Goal: Information Seeking & Learning: Find specific page/section

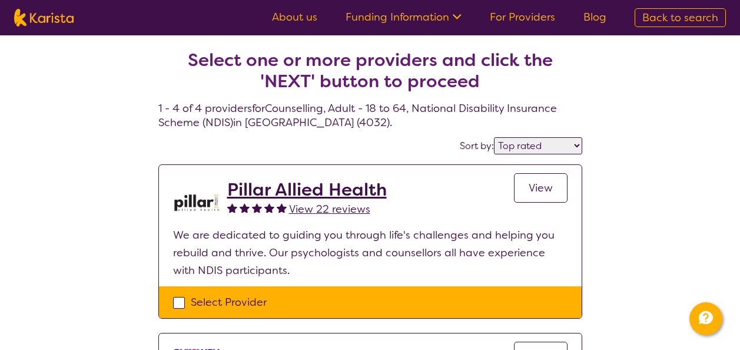
select select "by_score"
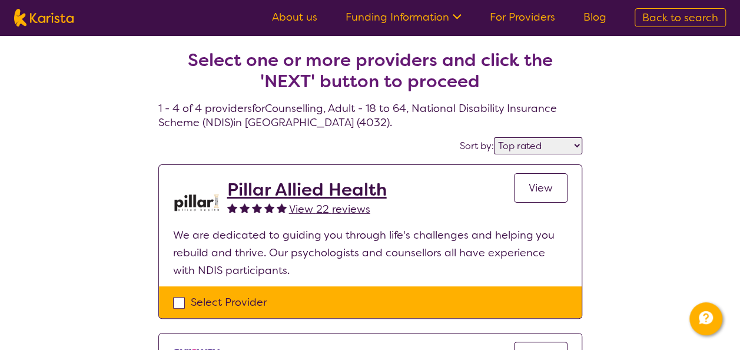
click at [655, 24] on span "Back to search" at bounding box center [681, 18] width 76 height 14
select select "Counselling"
select select "AD"
select select "NDIS"
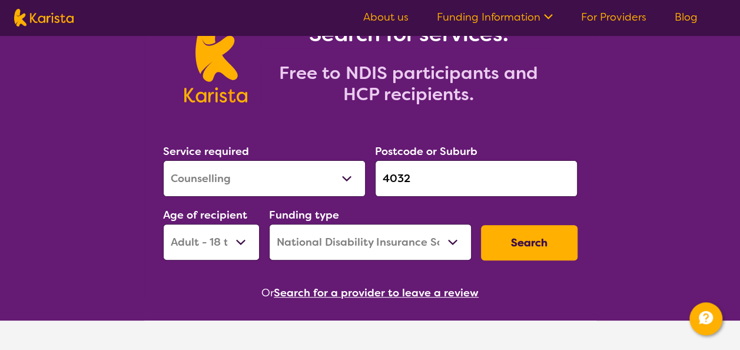
scroll to position [118, 0]
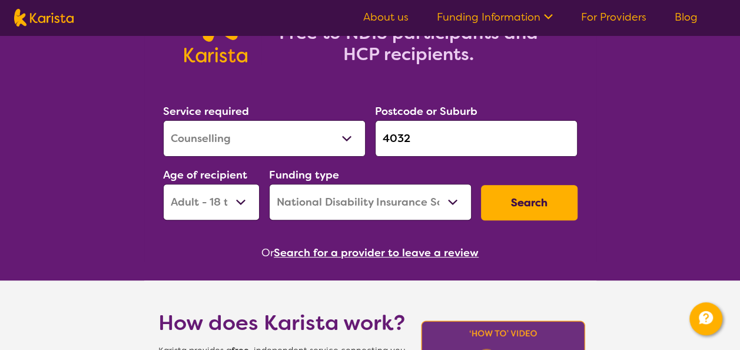
drag, startPoint x: 435, startPoint y: 145, endPoint x: 366, endPoint y: 140, distance: 69.1
click at [366, 140] on div "Service required Allied Health Assistant Assessment ([MEDICAL_DATA] or [MEDICAL…" at bounding box center [370, 161] width 424 height 127
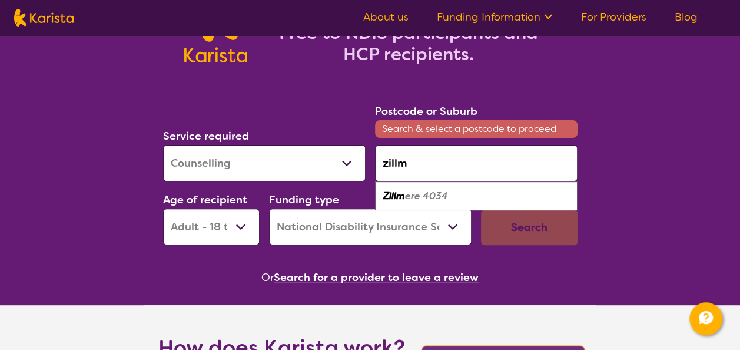
click at [444, 194] on em "ere 4034" at bounding box center [426, 196] width 43 height 12
type input "4034"
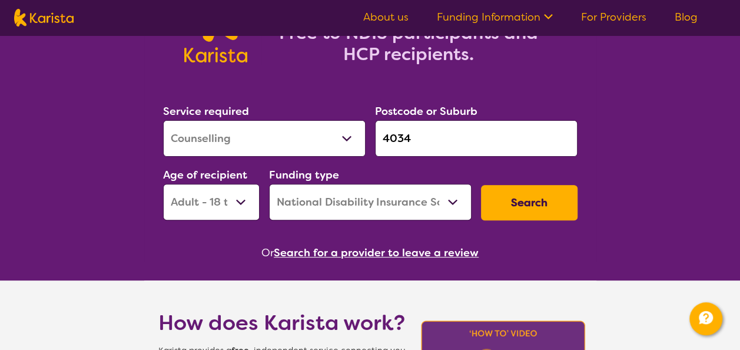
click at [502, 203] on button "Search" at bounding box center [529, 202] width 97 height 35
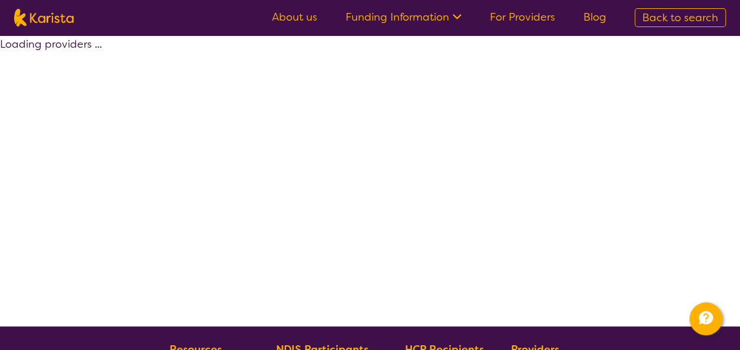
select select "by_score"
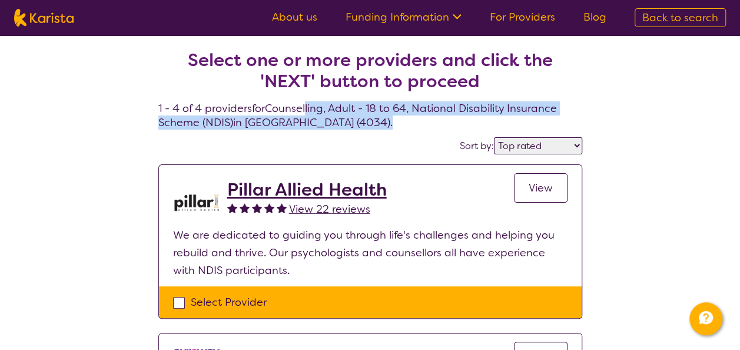
drag, startPoint x: 307, startPoint y: 101, endPoint x: 422, endPoint y: 117, distance: 115.9
click at [422, 117] on h4 "Select one or more providers and click the 'NEXT' button to proceed 1 - 4 of 4 …" at bounding box center [370, 75] width 424 height 108
drag, startPoint x: 422, startPoint y: 117, endPoint x: 385, endPoint y: 125, distance: 38.0
click at [385, 125] on h4 "Select one or more providers and click the 'NEXT' button to proceed 1 - 4 of 4 …" at bounding box center [370, 75] width 424 height 108
click at [332, 101] on h4 "Select one or more providers and click the 'NEXT' button to proceed 1 - 4 of 4 …" at bounding box center [370, 75] width 424 height 108
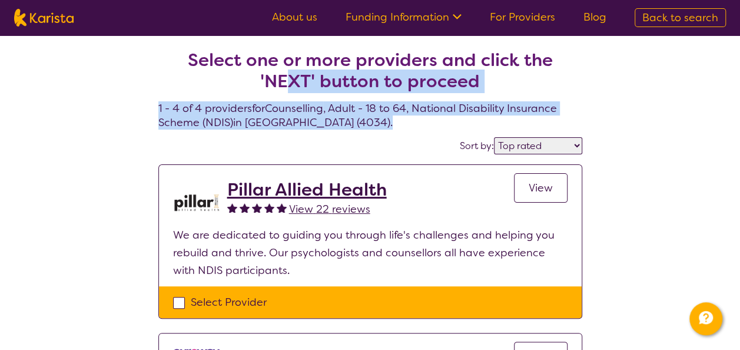
drag, startPoint x: 294, startPoint y: 97, endPoint x: 401, endPoint y: 125, distance: 110.9
click at [401, 125] on h4 "Select one or more providers and click the 'NEXT' button to proceed 1 - 4 of 4 …" at bounding box center [370, 75] width 424 height 108
drag, startPoint x: 401, startPoint y: 125, endPoint x: 333, endPoint y: 121, distance: 68.4
click at [333, 122] on h4 "Select one or more providers and click the 'NEXT' button to proceed 1 - 4 of 4 …" at bounding box center [370, 75] width 424 height 108
